Goal: Transaction & Acquisition: Purchase product/service

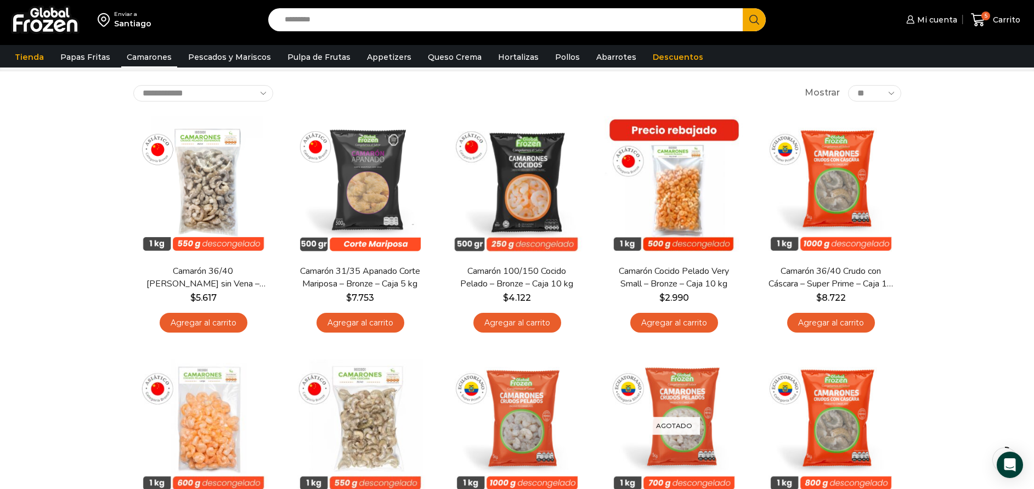
click at [490, 19] on input "Search input" at bounding box center [508, 19] width 459 height 23
type input "**********"
click at [743, 8] on button "Search" at bounding box center [754, 19] width 23 height 23
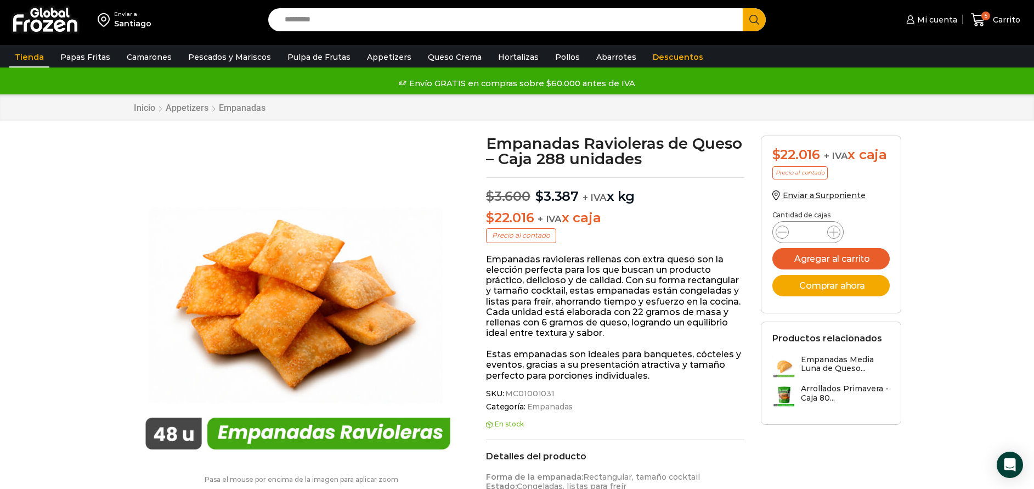
click at [23, 53] on link "Tienda" at bounding box center [29, 57] width 40 height 21
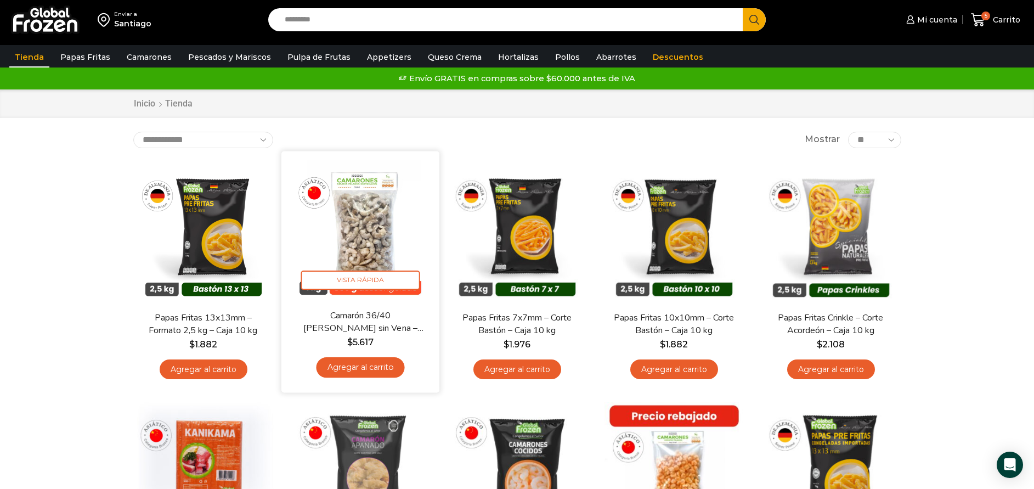
click at [366, 240] on img at bounding box center [361, 230] width 142 height 142
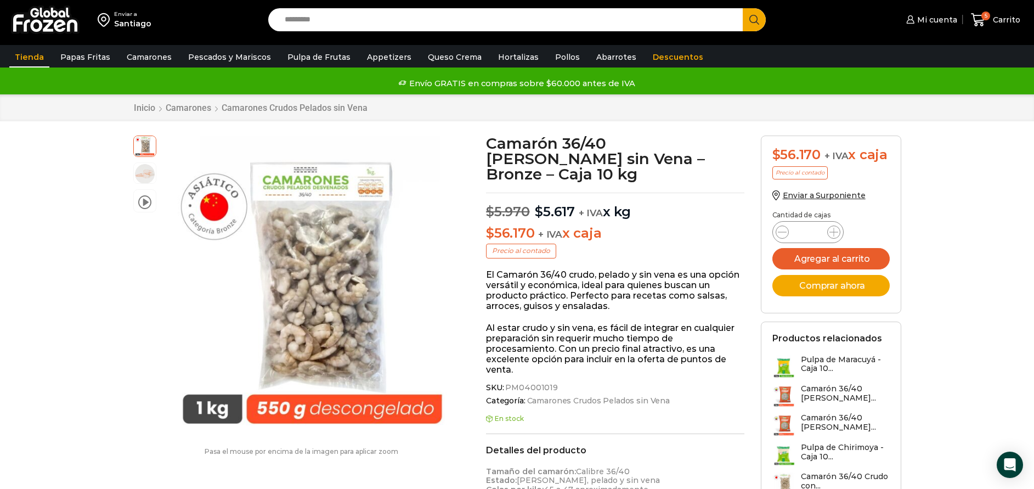
click at [24, 56] on link "Tienda" at bounding box center [29, 57] width 40 height 21
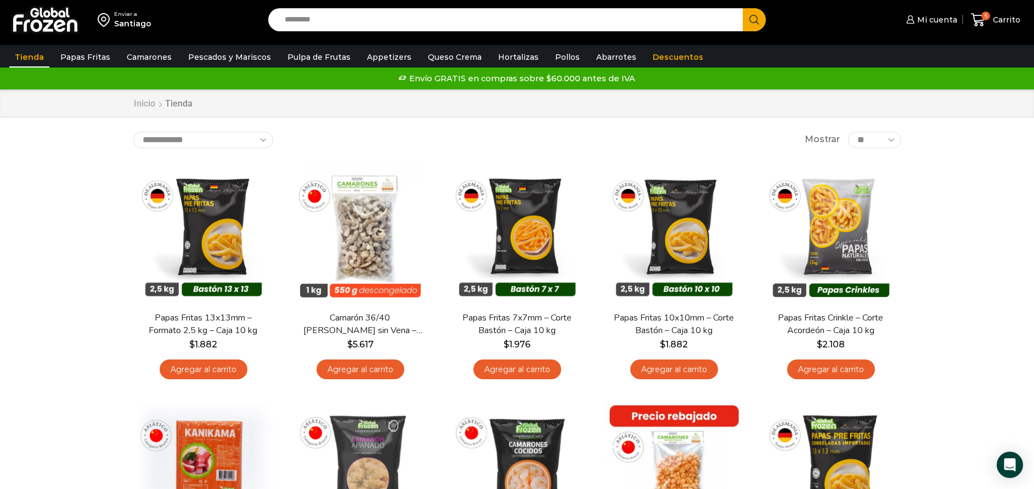
click at [144, 105] on link "Inicio" at bounding box center [144, 104] width 22 height 13
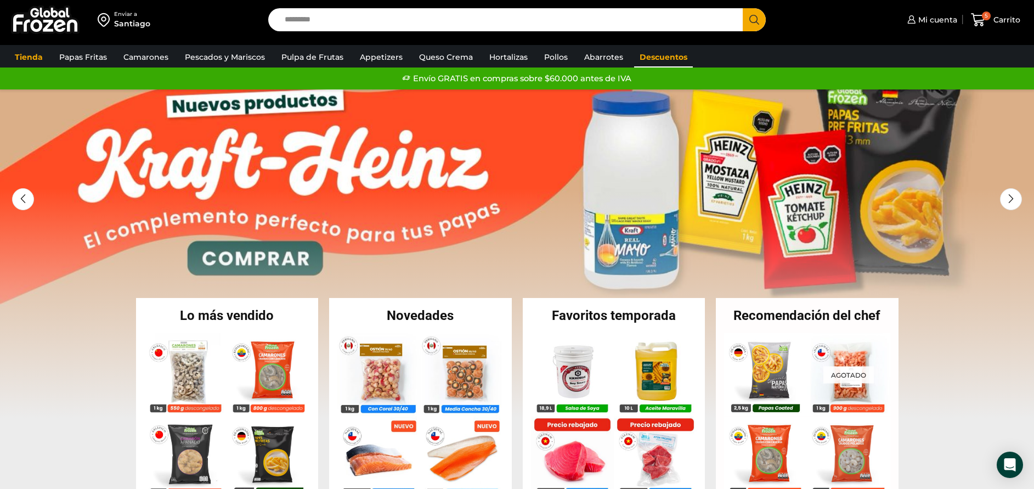
click at [650, 59] on link "Descuentos" at bounding box center [663, 57] width 59 height 21
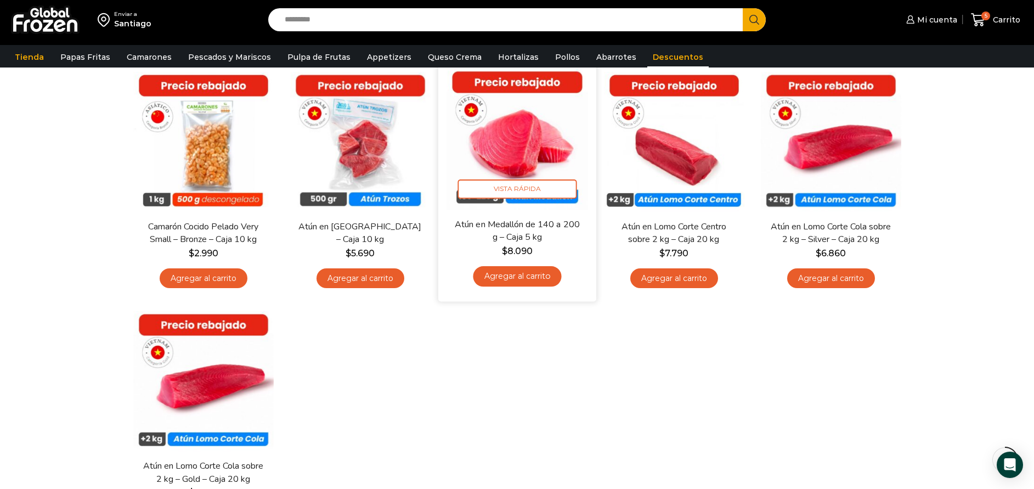
scroll to position [94, 0]
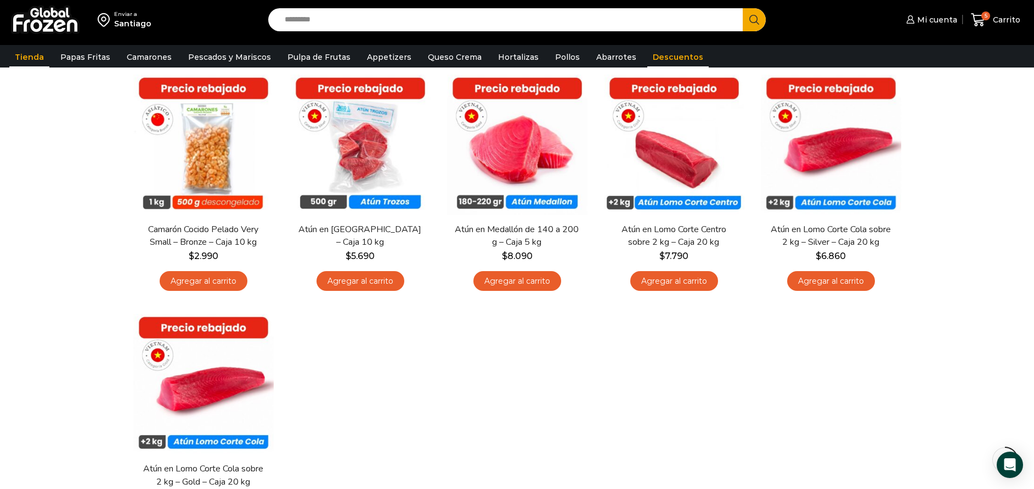
click at [38, 63] on link "Tienda" at bounding box center [29, 57] width 40 height 21
